Goal: Check status: Check status

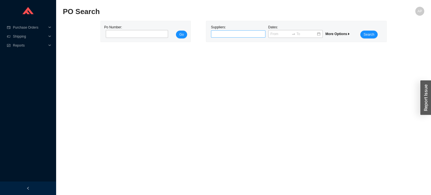
click at [223, 33] on div at bounding box center [235, 34] width 47 height 6
type input "MR [PERSON_NAME]"
click at [228, 46] on div "MR [PERSON_NAME]" at bounding box center [238, 43] width 50 height 5
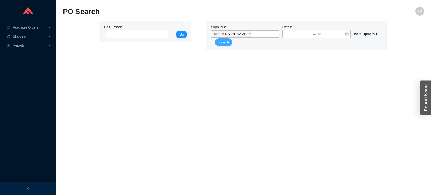
click at [229, 40] on span "Search" at bounding box center [223, 43] width 11 height 6
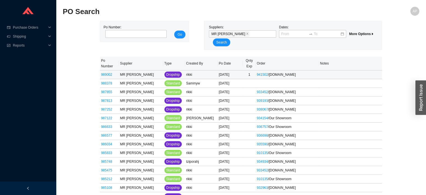
click at [109, 73] on link "989002" at bounding box center [106, 75] width 11 height 4
